Goal: Find specific page/section: Find specific page/section

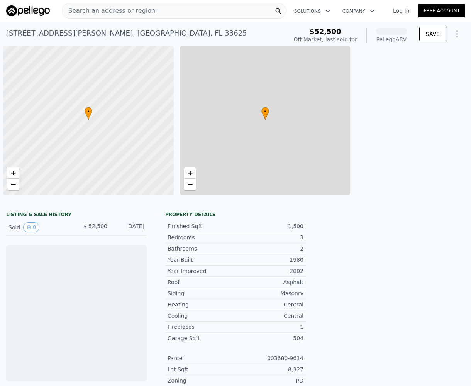
scroll to position [0, 3]
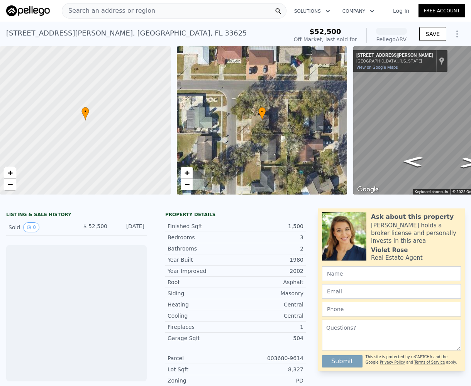
click at [118, 9] on span "Search an address or region" at bounding box center [108, 10] width 93 height 9
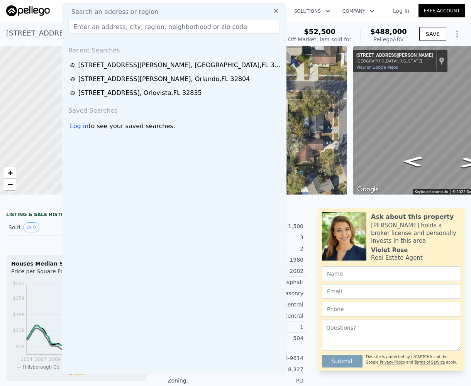
type input "9"
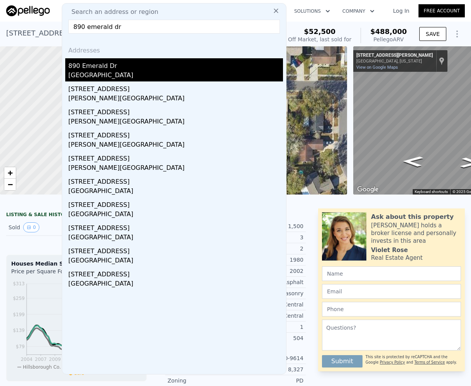
type input "890 emerald dr"
click at [124, 74] on div "Lake County, FL 32757" at bounding box center [175, 76] width 215 height 11
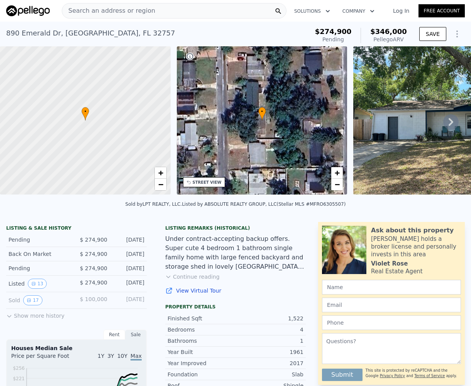
click at [445, 124] on icon at bounding box center [450, 121] width 15 height 15
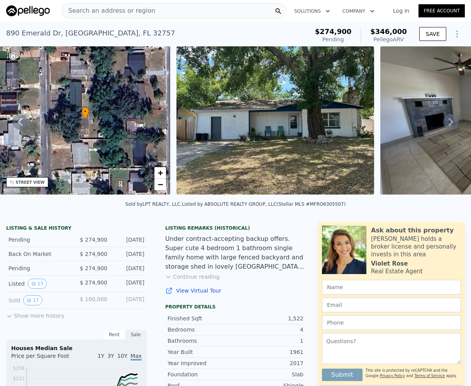
click at [445, 124] on div "• + − • + − STREET VIEW ← Move left → Move right ↑ Move up ↓ Move down + Zoom i…" at bounding box center [235, 121] width 471 height 151
click at [445, 124] on icon at bounding box center [450, 121] width 15 height 15
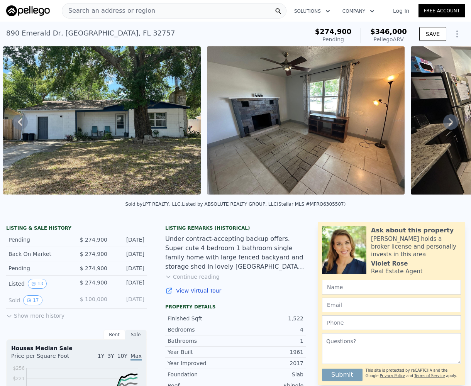
click at [445, 124] on icon at bounding box center [450, 121] width 15 height 15
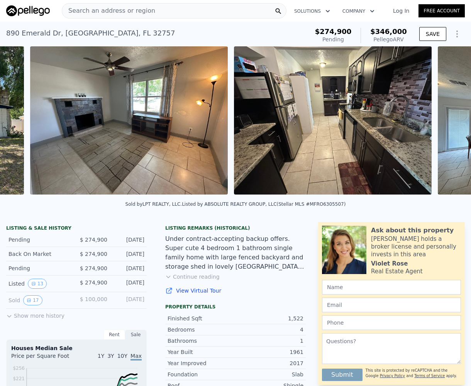
scroll to position [0, 557]
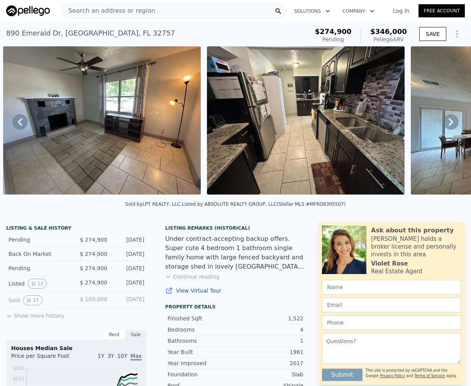
click at [445, 124] on icon at bounding box center [450, 121] width 15 height 15
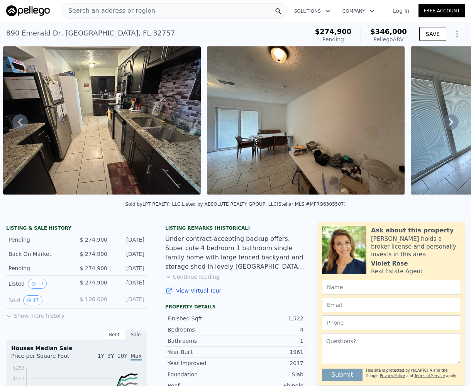
click at [445, 124] on icon at bounding box center [450, 121] width 15 height 15
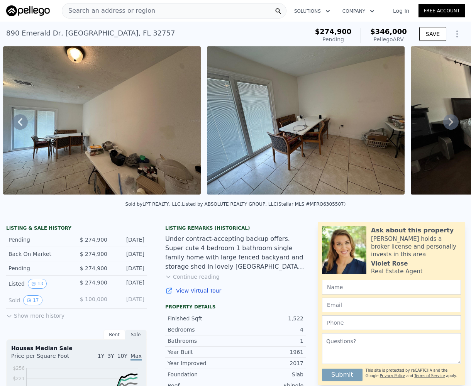
click at [445, 124] on icon at bounding box center [450, 121] width 15 height 15
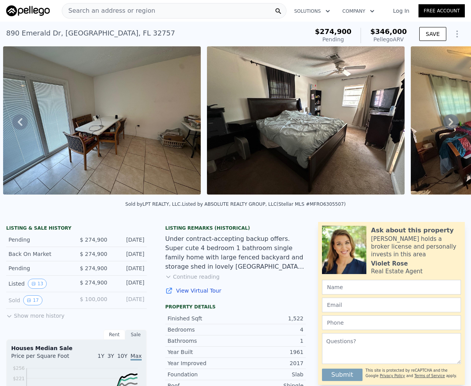
click at [445, 124] on icon at bounding box center [450, 121] width 15 height 15
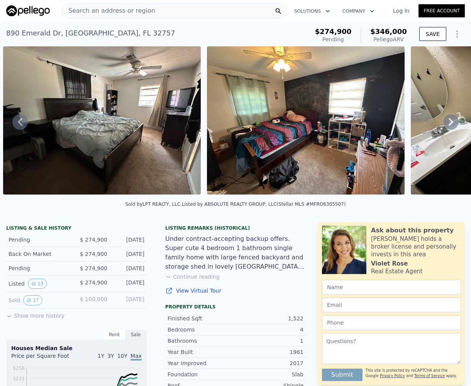
click at [445, 124] on icon at bounding box center [450, 121] width 15 height 15
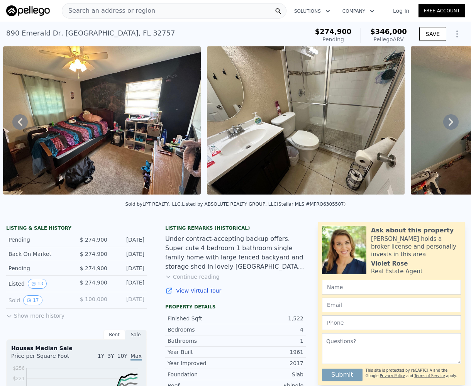
click at [445, 124] on icon at bounding box center [450, 121] width 15 height 15
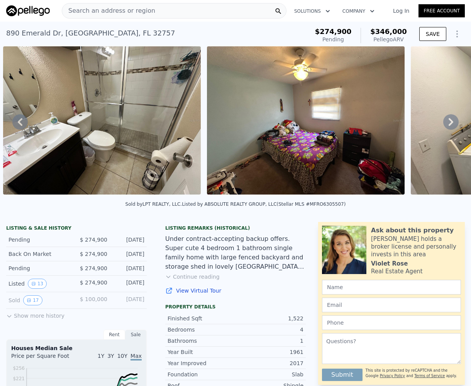
click at [445, 124] on icon at bounding box center [450, 121] width 15 height 15
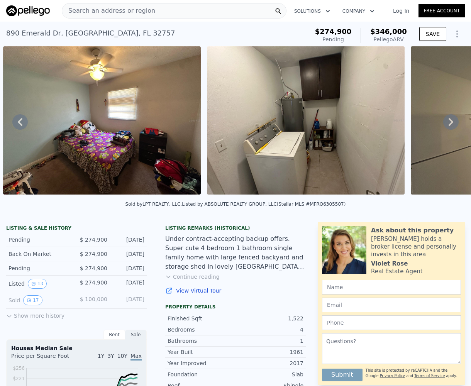
click at [445, 124] on icon at bounding box center [450, 121] width 15 height 15
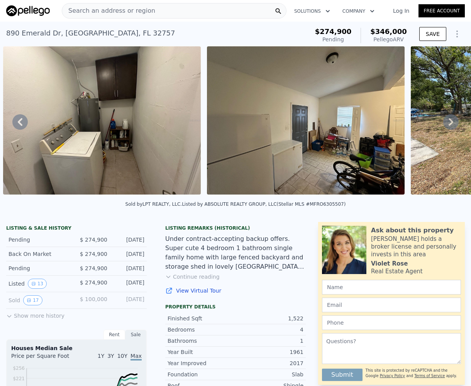
click at [445, 124] on icon at bounding box center [450, 121] width 15 height 15
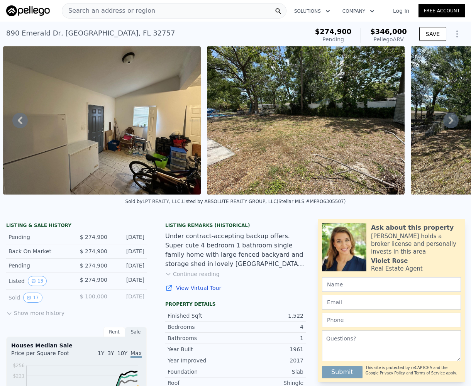
click at [445, 124] on icon at bounding box center [450, 120] width 15 height 15
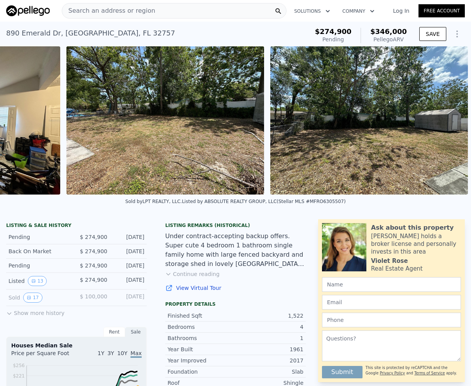
scroll to position [0, 2539]
click at [445, 124] on img at bounding box center [369, 120] width 198 height 148
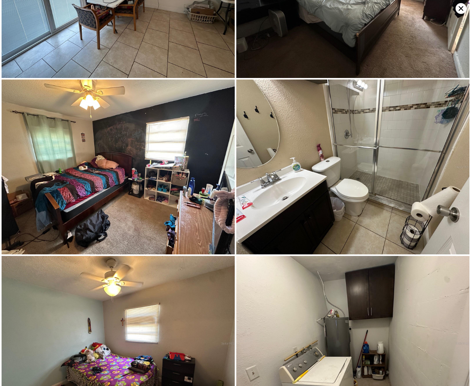
scroll to position [523, 0]
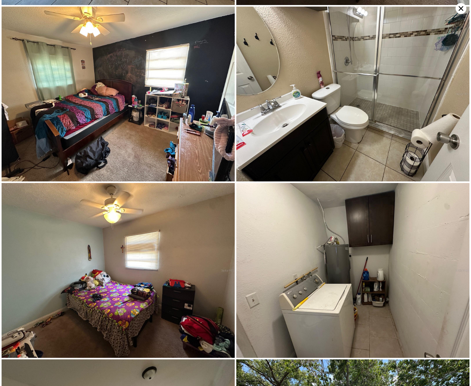
click at [459, 10] on icon at bounding box center [461, 8] width 11 height 11
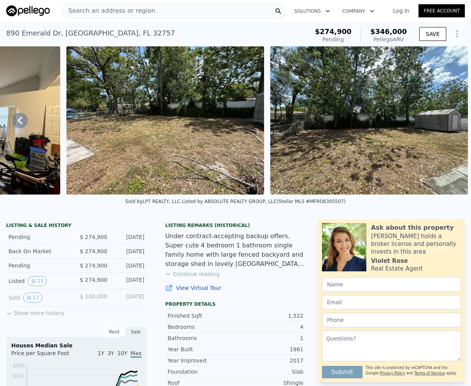
scroll to position [56, 0]
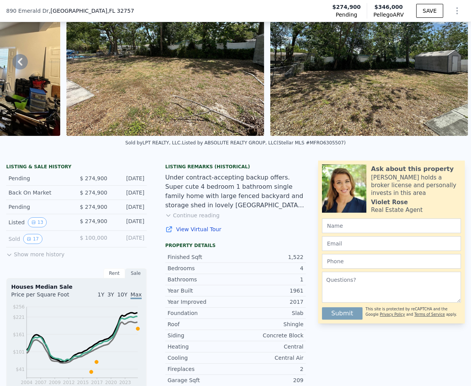
click at [198, 219] on button "Continue reading" at bounding box center [192, 216] width 54 height 8
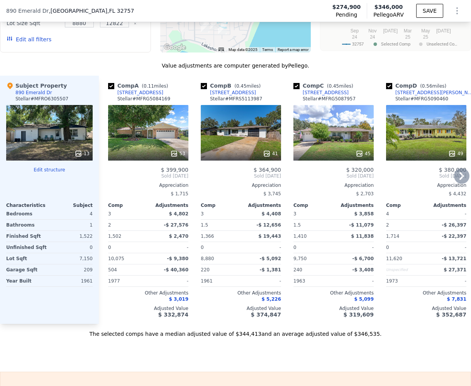
scroll to position [927, 0]
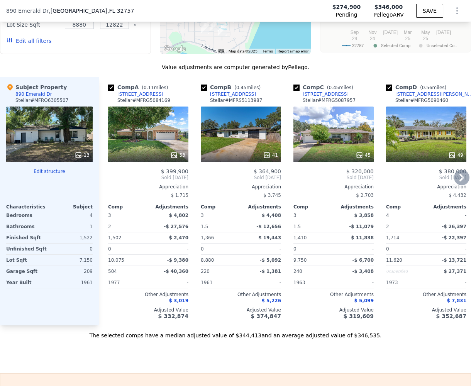
click at [457, 170] on icon at bounding box center [461, 177] width 15 height 15
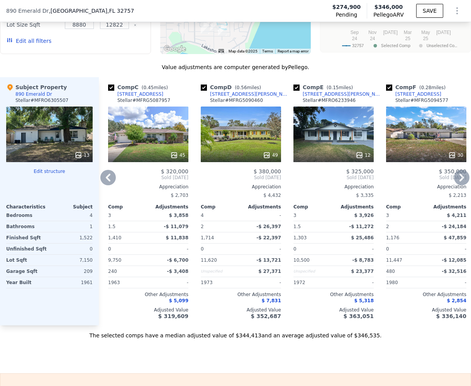
click at [460, 174] on icon at bounding box center [462, 178] width 5 height 8
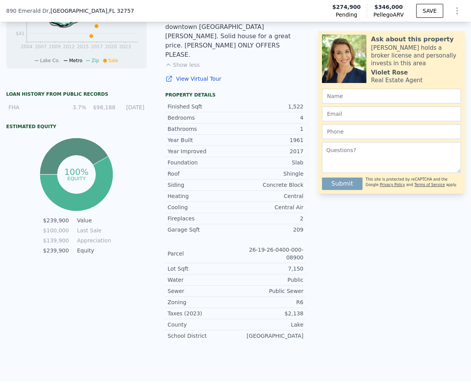
scroll to position [0, 0]
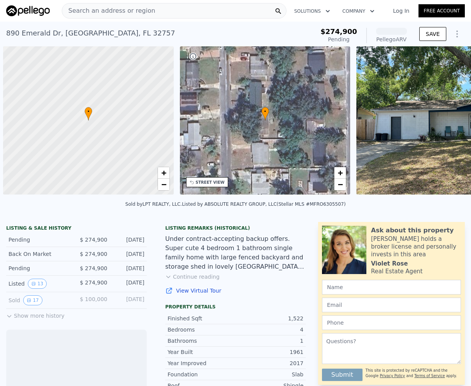
scroll to position [0, 3]
